Goal: Task Accomplishment & Management: Use online tool/utility

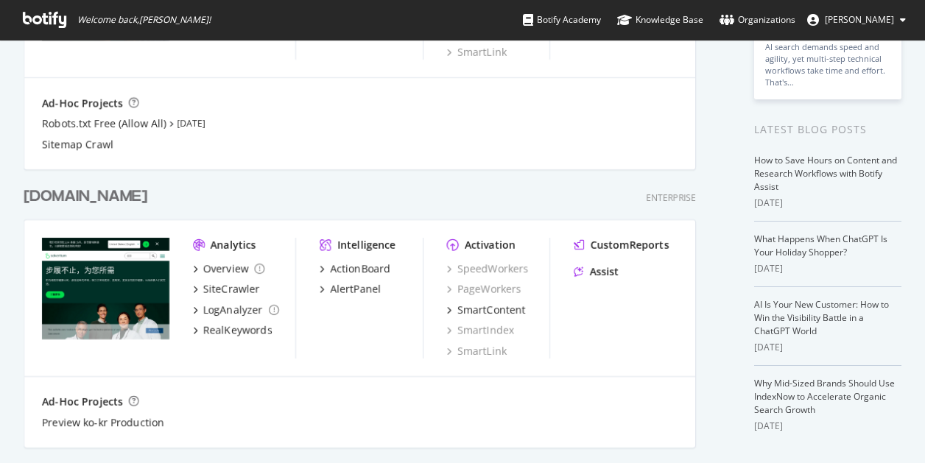
scroll to position [224, 0]
click at [102, 197] on div "[DOMAIN_NAME]" at bounding box center [86, 196] width 124 height 21
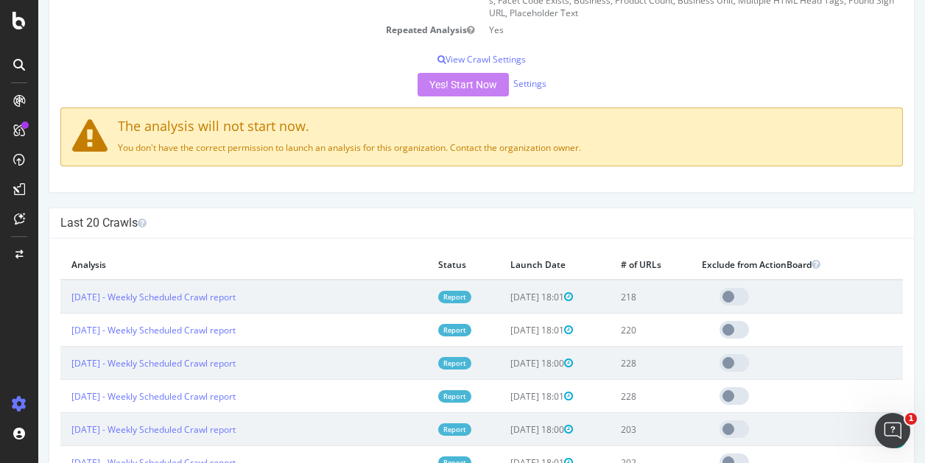
scroll to position [326, 0]
click at [92, 292] on link "[DATE] - Weekly Scheduled Crawl report" at bounding box center [153, 296] width 164 height 13
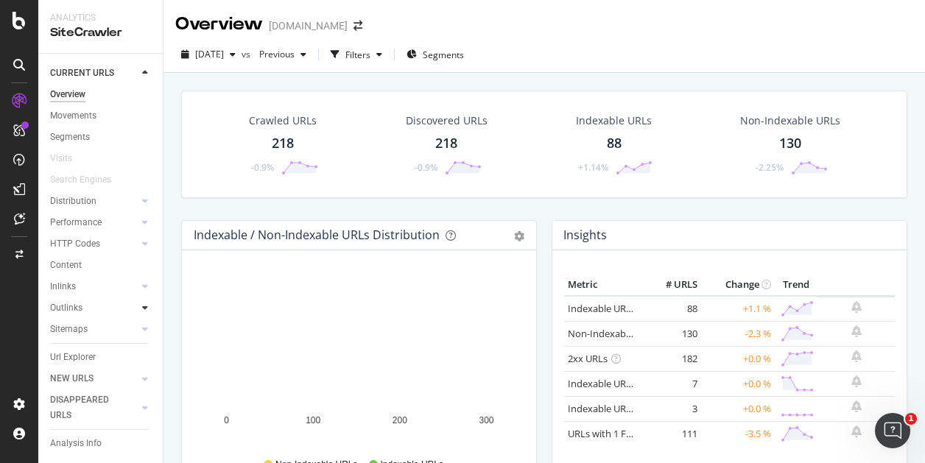
scroll to position [46, 0]
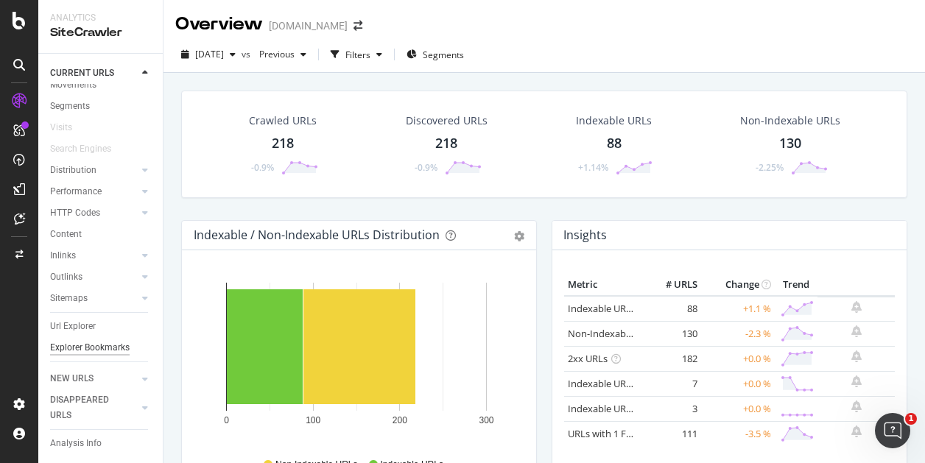
click at [67, 348] on div "Explorer Bookmarks" at bounding box center [90, 347] width 80 height 15
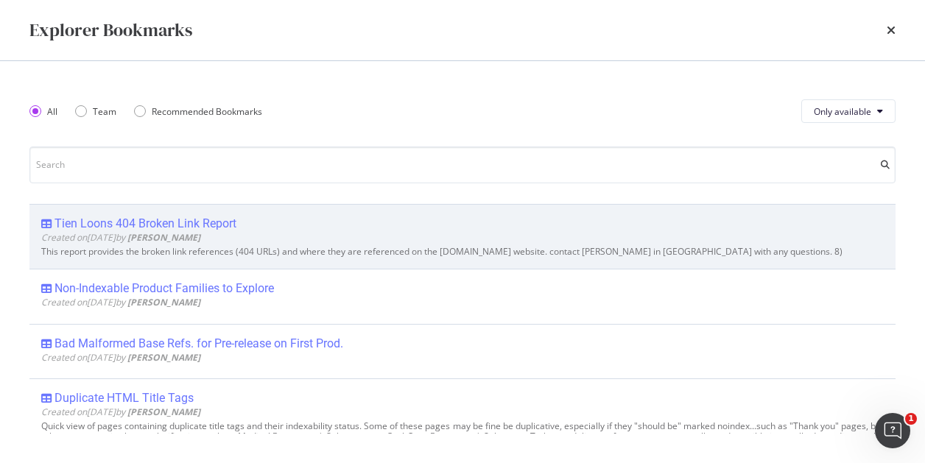
click at [125, 225] on div "Tien Loons 404 Broken Link Report" at bounding box center [146, 224] width 182 height 15
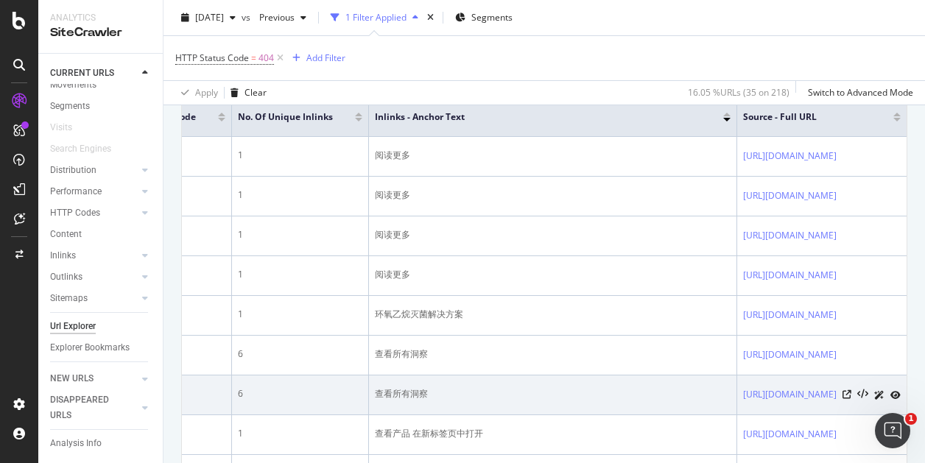
scroll to position [0, 645]
